Goal: Find specific page/section: Find specific page/section

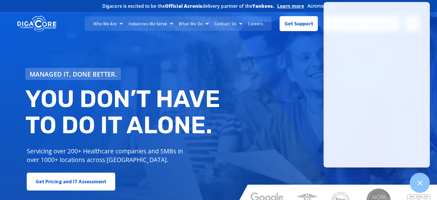
click at [253, 24] on link "Careers" at bounding box center [255, 23] width 21 height 14
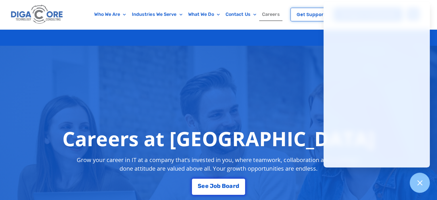
scroll to position [86, 0]
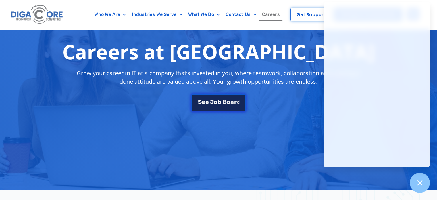
click at [211, 105] on link "S e e J [PERSON_NAME]" at bounding box center [218, 102] width 54 height 17
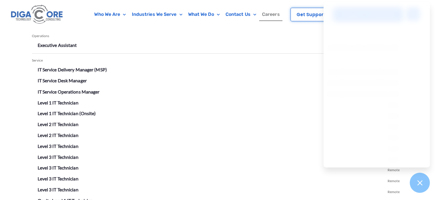
scroll to position [1005, 0]
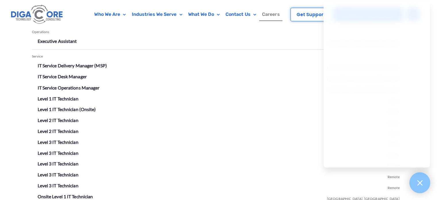
click at [416, 183] on icon at bounding box center [419, 182] width 7 height 7
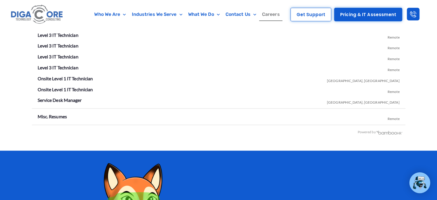
scroll to position [1119, 0]
